Goal: Task Accomplishment & Management: Use online tool/utility

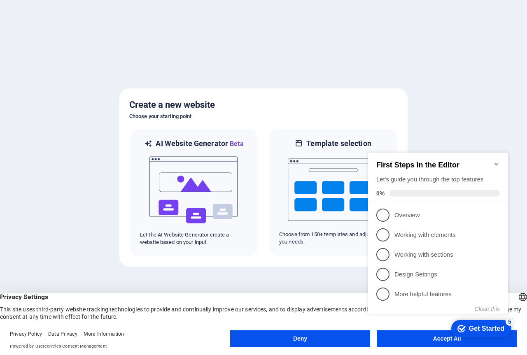
click div "checkmark Get Started 5 First Steps in the Editor Let's guide you through the t…"
click at [495, 162] on icon "Minimize checklist" at bounding box center [496, 164] width 7 height 7
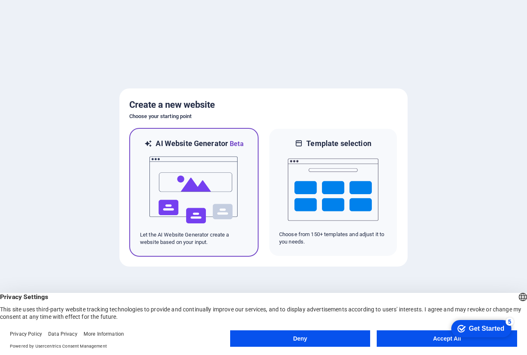
click at [205, 205] on img at bounding box center [194, 190] width 91 height 82
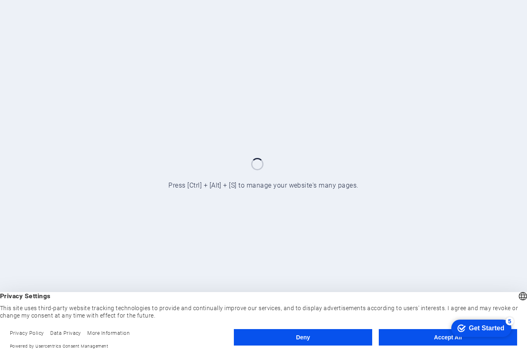
click at [411, 338] on button "Accept All" at bounding box center [448, 337] width 138 height 16
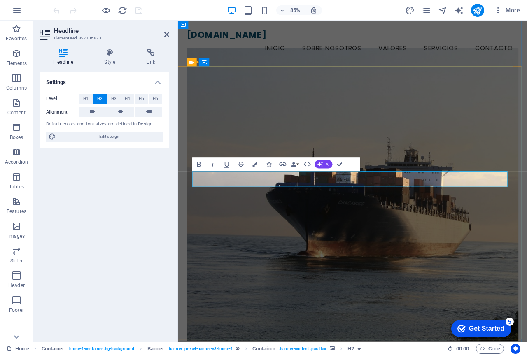
drag, startPoint x: 473, startPoint y: 209, endPoint x: 401, endPoint y: 212, distance: 72.0
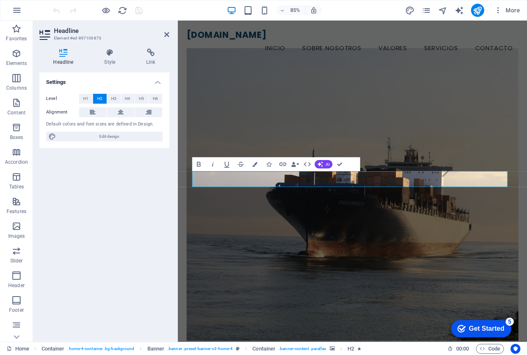
click at [438, 323] on figure at bounding box center [383, 225] width 390 height 344
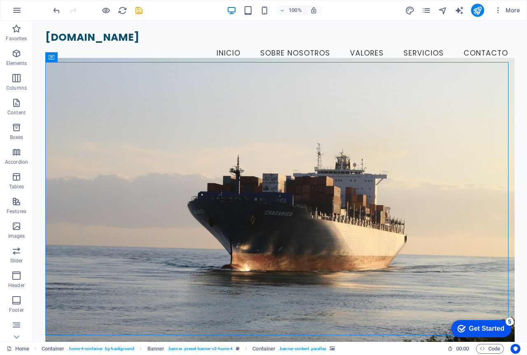
click at [212, 304] on figure at bounding box center [279, 204] width 469 height 293
click at [428, 247] on figure at bounding box center [279, 204] width 469 height 293
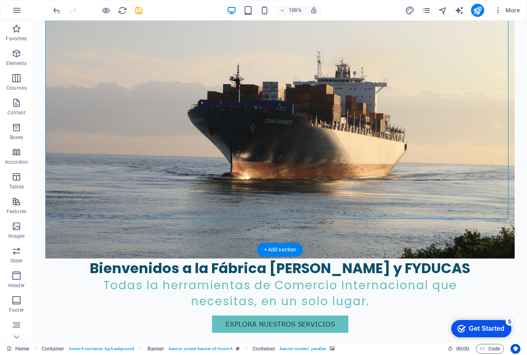
scroll to position [165, 0]
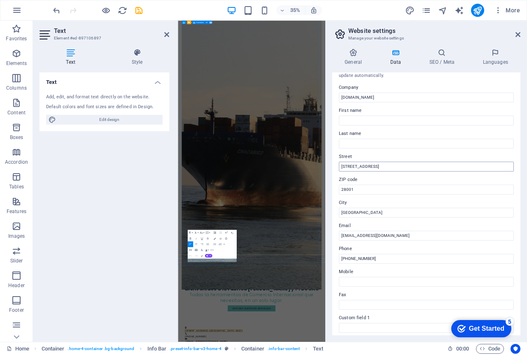
scroll to position [0, 0]
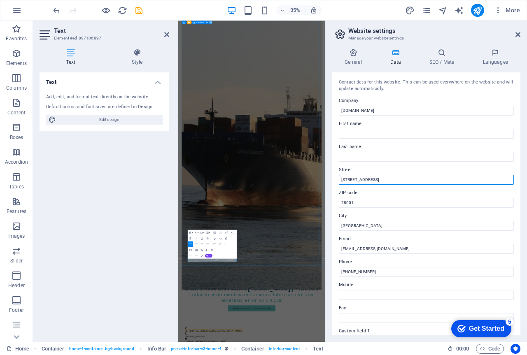
click at [392, 179] on input "[STREET_ADDRESS]" at bounding box center [426, 180] width 175 height 10
drag, startPoint x: 579, startPoint y: 201, endPoint x: 508, endPoint y: 494, distance: 301.6
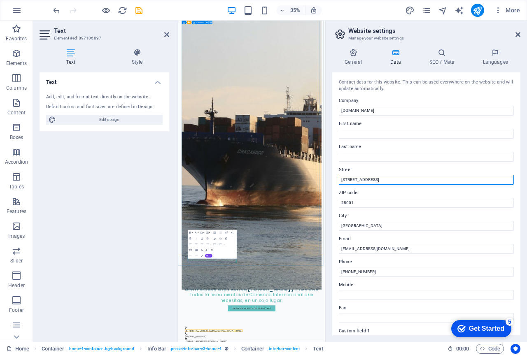
click at [378, 179] on input "[STREET_ADDRESS]" at bounding box center [426, 180] width 175 height 10
type input "[GEOGRAPHIC_DATA] - [GEOGRAPHIC_DATA] - [GEOGRAPHIC_DATA]"
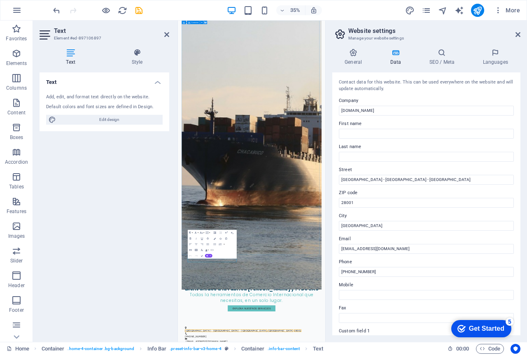
click at [330, 210] on div "General Data SEO / Meta Languages Website name [DOMAIN_NAME] Logo Drag files he…" at bounding box center [426, 192] width 201 height 300
click at [360, 204] on input "28001" at bounding box center [426, 203] width 175 height 10
drag, startPoint x: 518, startPoint y: 224, endPoint x: 579, endPoint y: 542, distance: 323.9
type input "2"
click at [330, 221] on div "General Data SEO / Meta Languages Website name [DOMAIN_NAME] Logo Drag files he…" at bounding box center [426, 192] width 201 height 300
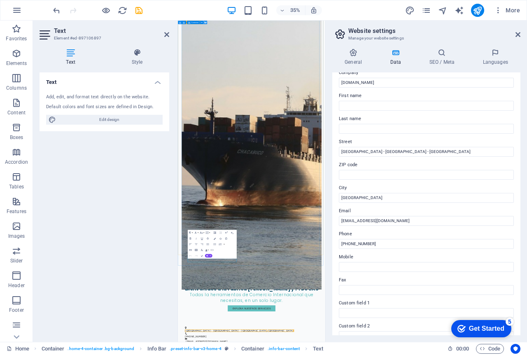
scroll to position [41, 0]
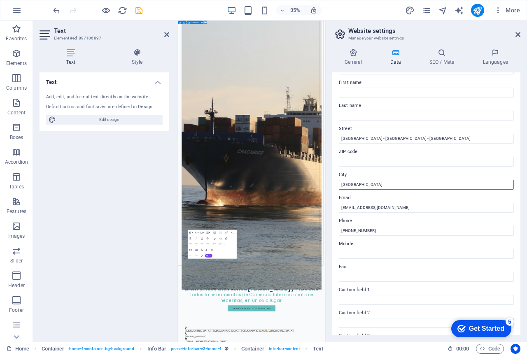
click at [355, 185] on input "[GEOGRAPHIC_DATA]" at bounding box center [426, 185] width 175 height 10
drag, startPoint x: 549, startPoint y: 206, endPoint x: 531, endPoint y: 502, distance: 297.2
type input "M"
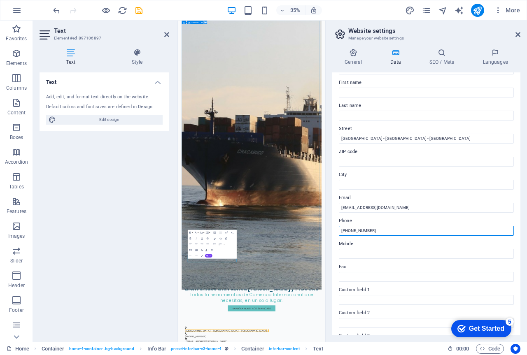
click at [355, 229] on input "[PHONE_NUMBER]" at bounding box center [426, 231] width 175 height 10
drag, startPoint x: 384, startPoint y: 232, endPoint x: 337, endPoint y: 231, distance: 47.8
click at [337, 231] on div "Contact data for this website. This can be used everywhere on the website and w…" at bounding box center [426, 203] width 188 height 263
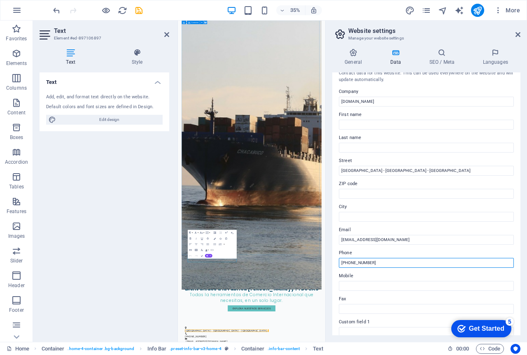
scroll to position [0, 0]
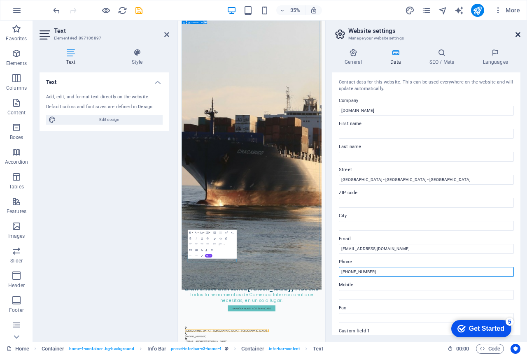
type input "[PHONE_NUMBER]"
drag, startPoint x: 517, startPoint y: 35, endPoint x: 394, endPoint y: 31, distance: 123.1
click at [517, 35] on icon at bounding box center [517, 34] width 5 height 7
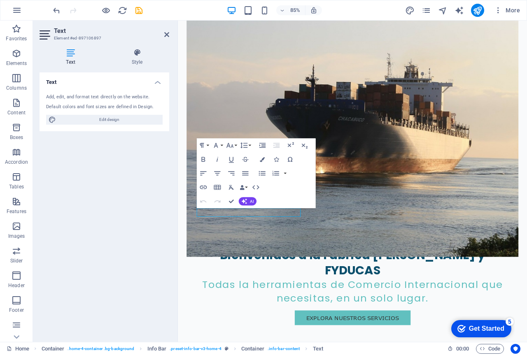
click at [144, 242] on div "Text Add, edit, and format text directly on the website. Default colors and fon…" at bounding box center [105, 203] width 130 height 263
click at [165, 36] on icon at bounding box center [166, 34] width 5 height 7
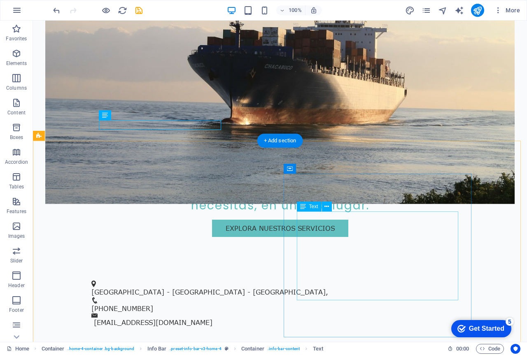
scroll to position [247, 0]
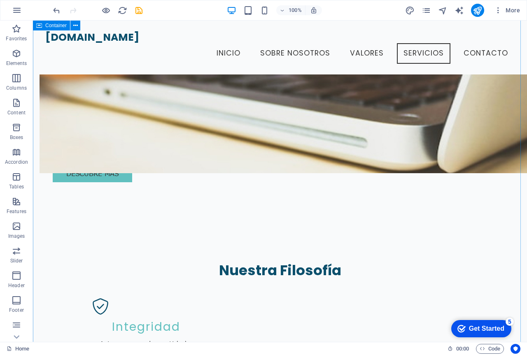
scroll to position [740, 0]
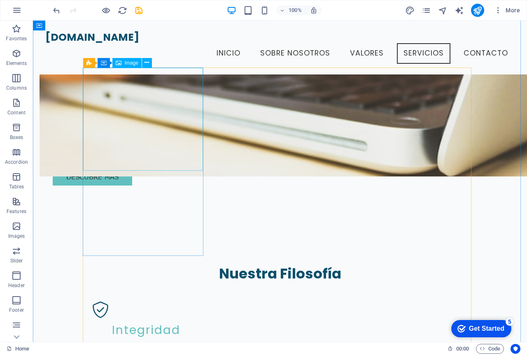
click at [121, 64] on div "Image" at bounding box center [126, 63] width 29 height 10
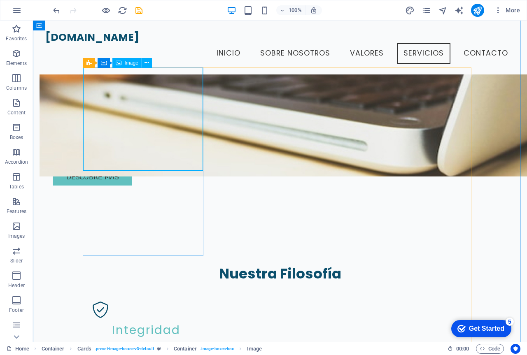
select select "vw"
select select "px"
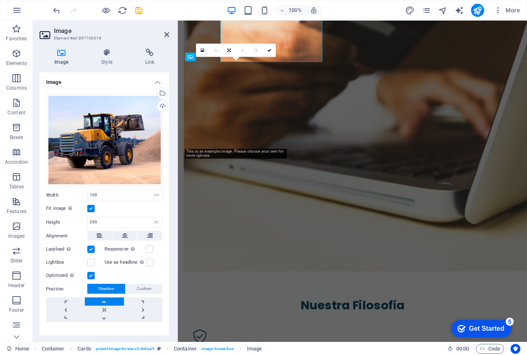
scroll to position [842, 0]
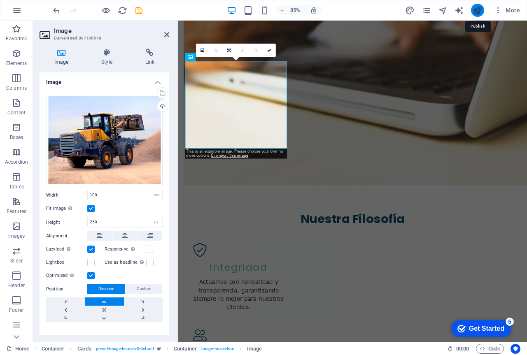
click at [476, 14] on icon "publish" at bounding box center [476, 10] width 9 height 9
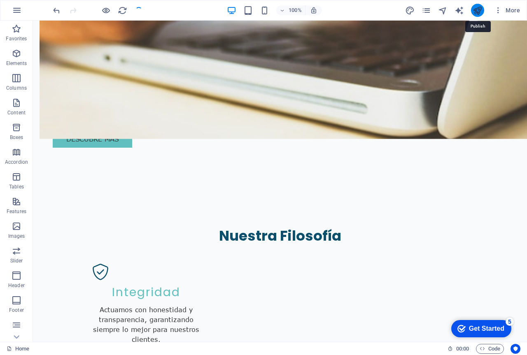
scroll to position [781, 0]
